Goal: Task Accomplishment & Management: Use online tool/utility

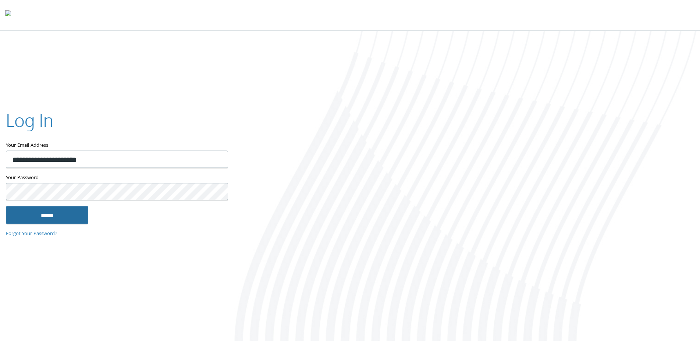
type input "**********"
click at [46, 218] on input "******" at bounding box center [47, 215] width 82 height 18
type input "**********"
click at [68, 212] on input "******" at bounding box center [47, 215] width 82 height 18
